Goal: Transaction & Acquisition: Purchase product/service

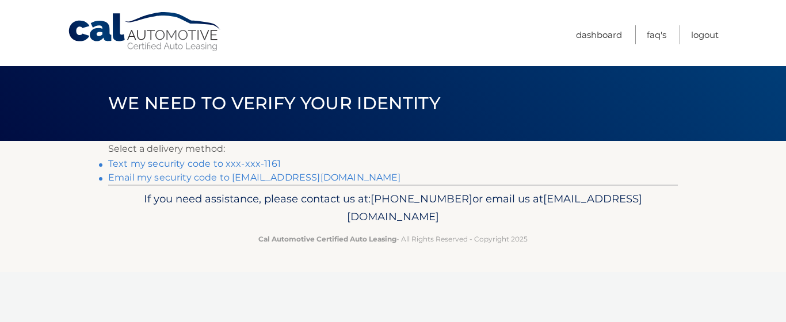
click at [252, 165] on link "Text my security code to xxx-xxx-1161" at bounding box center [194, 163] width 173 height 11
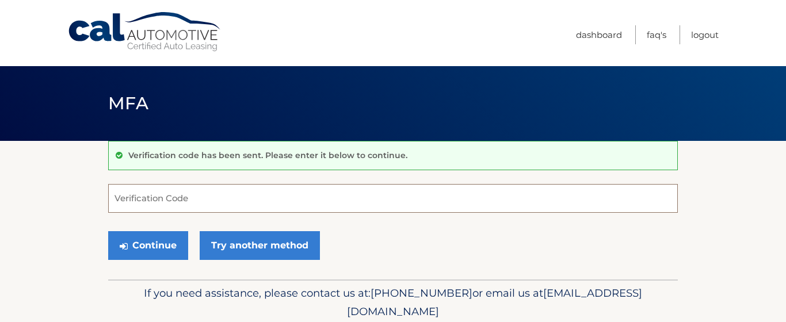
click at [237, 189] on input "Verification Code" at bounding box center [392, 198] width 569 height 29
type input "9"
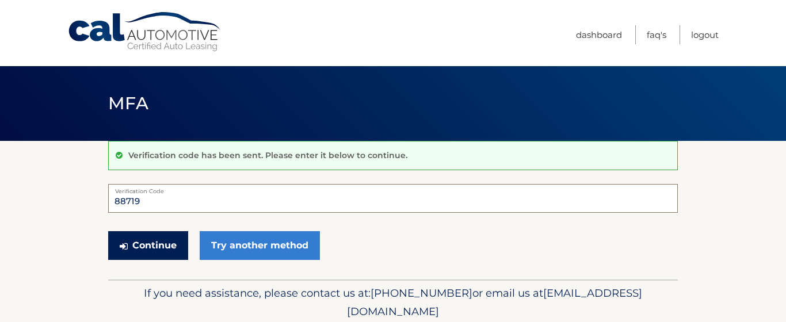
type input "88719"
click at [167, 242] on button "Continue" at bounding box center [148, 245] width 80 height 29
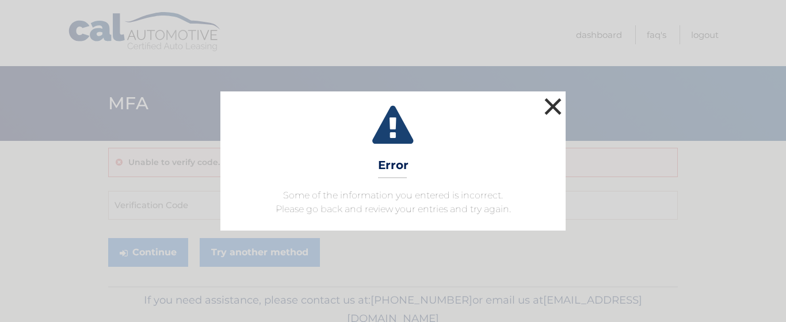
click at [545, 111] on button "×" at bounding box center [552, 106] width 23 height 23
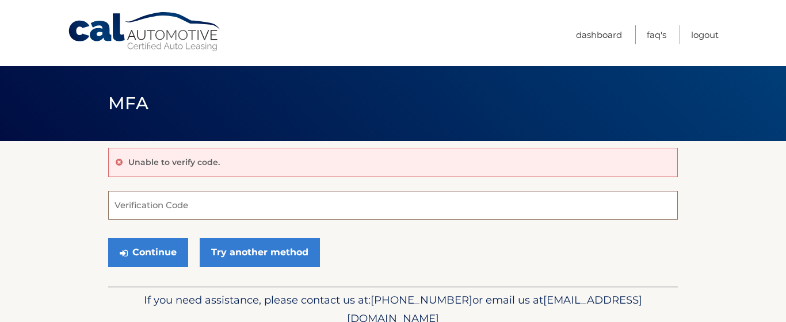
click at [251, 202] on input "Verification Code" at bounding box center [392, 205] width 569 height 29
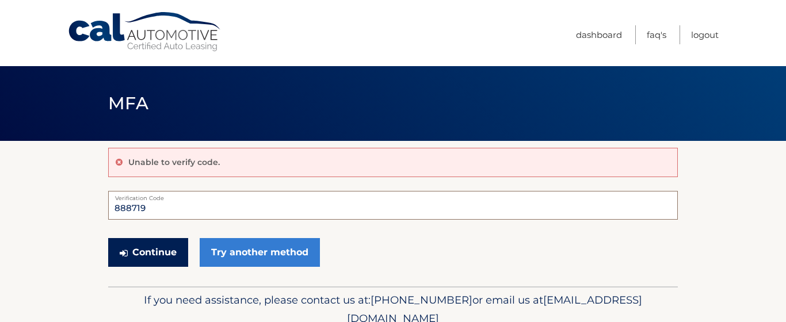
type input "888719"
click at [160, 250] on button "Continue" at bounding box center [148, 252] width 80 height 29
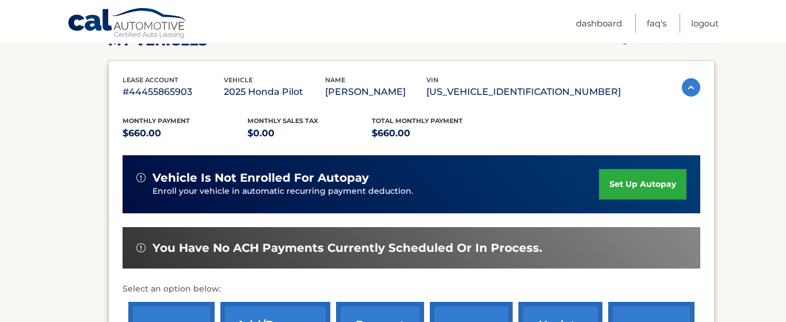
scroll to position [240, 0]
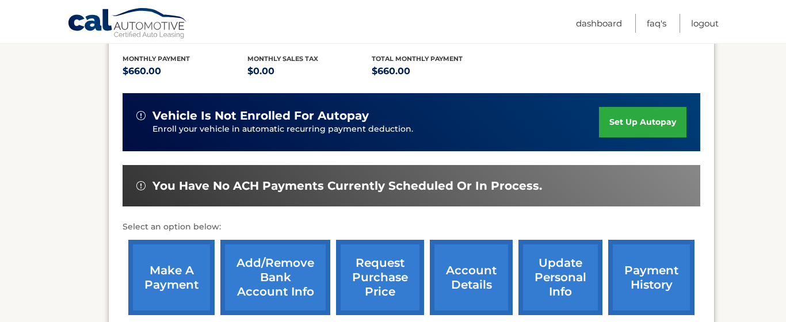
click at [169, 269] on link "make a payment" at bounding box center [171, 277] width 86 height 75
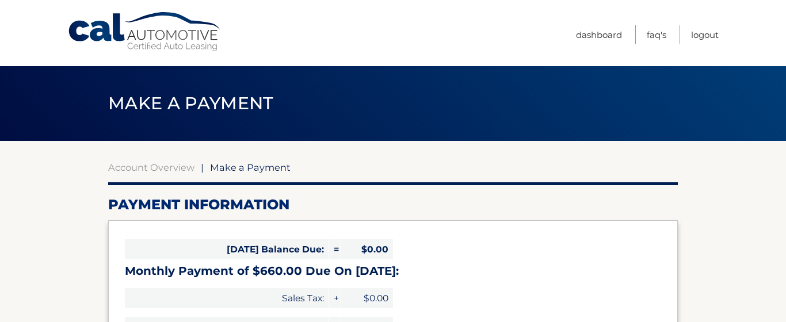
select select "MTNjMGY3NWItYTM2NS00ZDQ1LWIxZWItMWU5ZjNkYmEyZTg4"
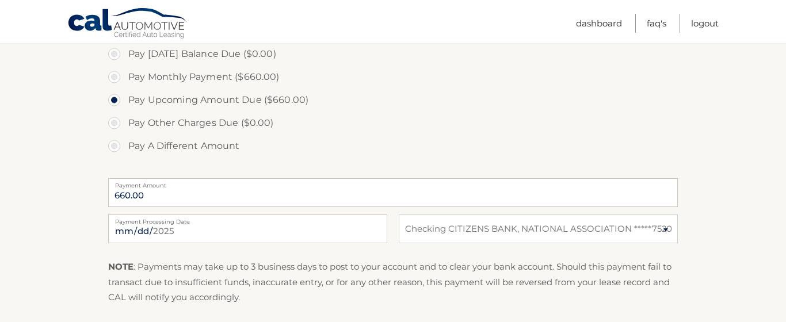
scroll to position [367, 0]
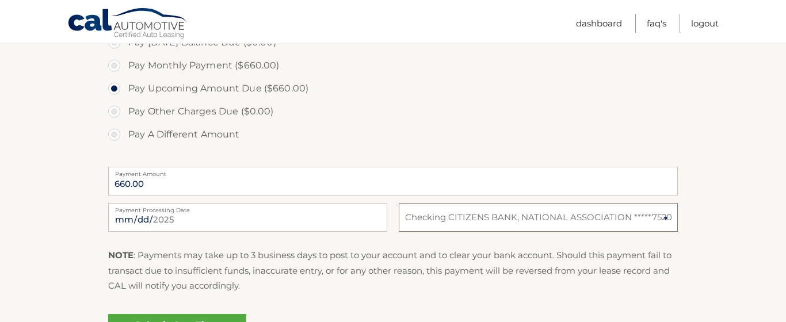
click at [662, 216] on select "Select Bank Account Checking CITIZENS BANK, NATIONAL ASSOCIATION *****7520" at bounding box center [538, 217] width 279 height 29
click at [332, 220] on input "2025-09-27" at bounding box center [247, 217] width 279 height 29
type input "2025-11-01"
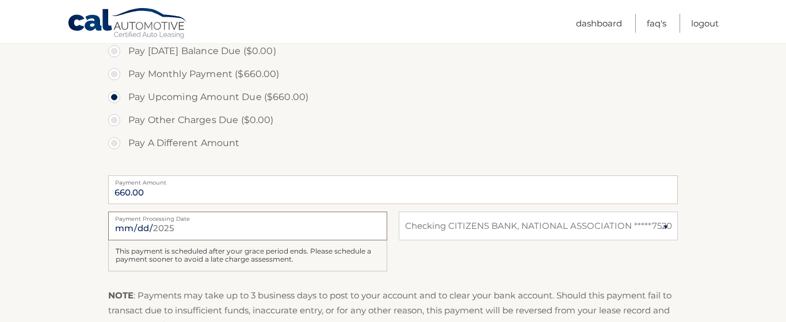
scroll to position [359, 0]
click at [311, 217] on label "Payment Processing Date" at bounding box center [247, 215] width 279 height 9
click at [311, 217] on input "2025-11-01" at bounding box center [247, 225] width 279 height 29
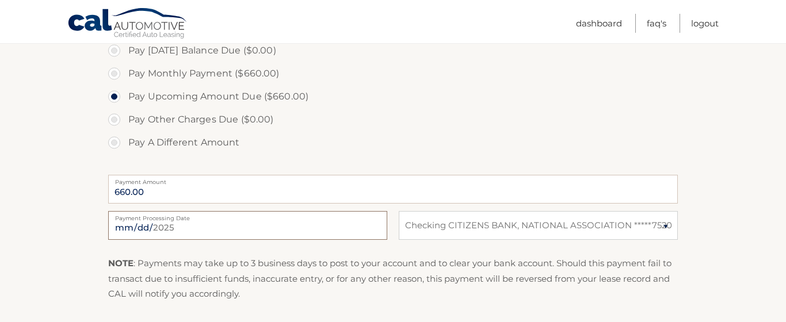
type input "2025-10-01"
click at [299, 224] on input "2025-10-01" at bounding box center [247, 225] width 279 height 29
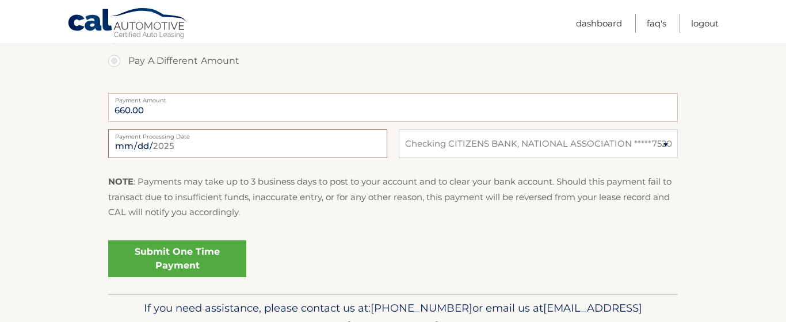
scroll to position [441, 0]
click at [197, 255] on link "Submit One Time Payment" at bounding box center [177, 258] width 138 height 37
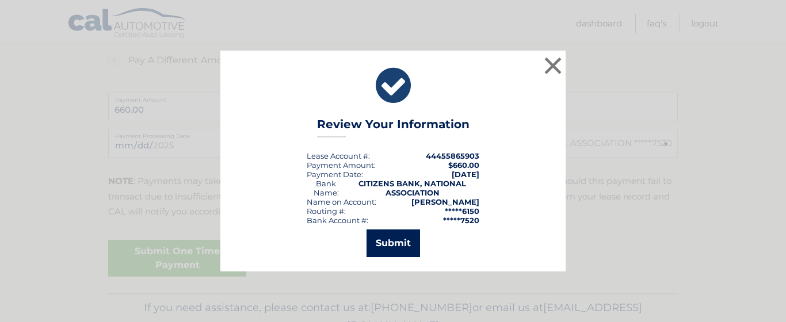
click at [388, 246] on button "Submit" at bounding box center [392, 244] width 53 height 28
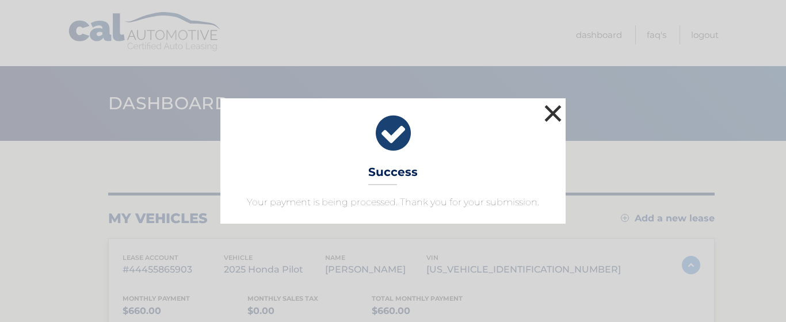
click at [552, 112] on button "×" at bounding box center [552, 113] width 23 height 23
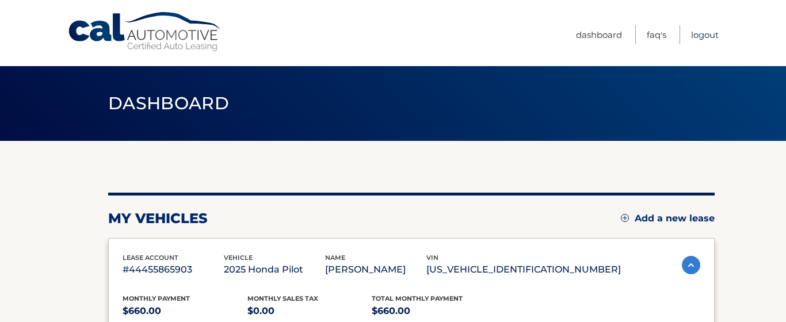
click at [703, 34] on link "Logout" at bounding box center [705, 34] width 28 height 19
